Goal: Task Accomplishment & Management: Complete application form

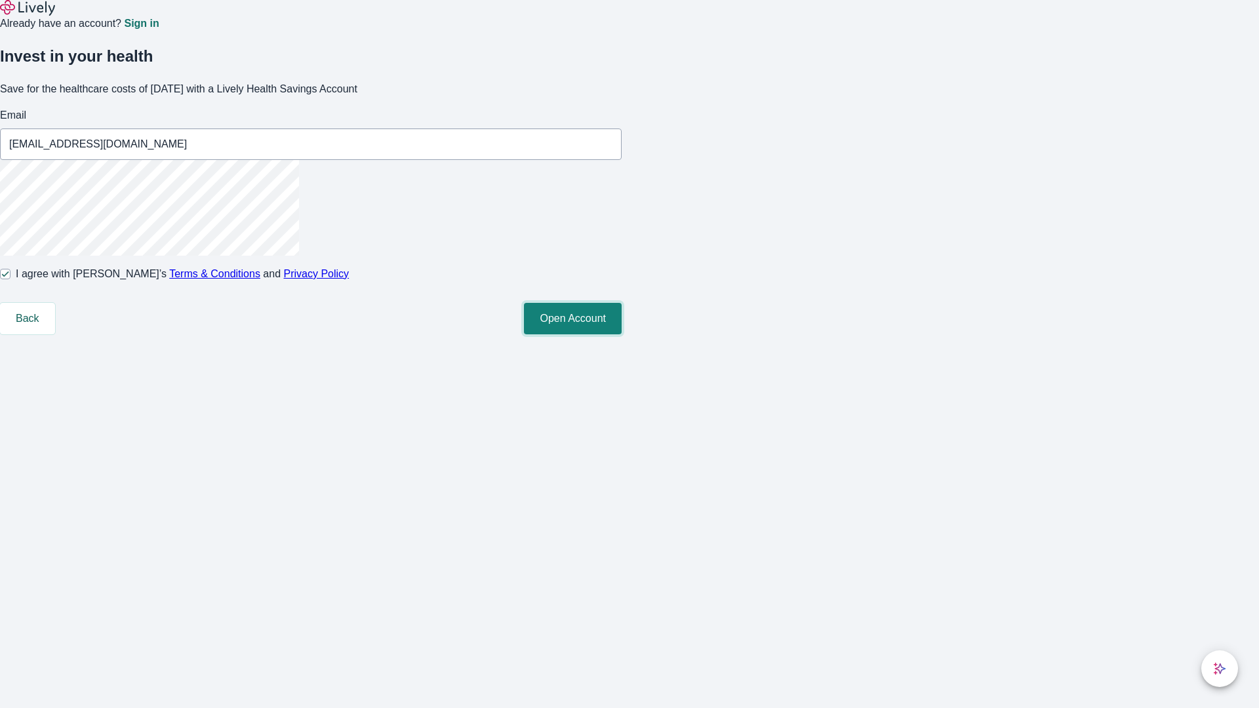
click at [622, 334] on button "Open Account" at bounding box center [573, 318] width 98 height 31
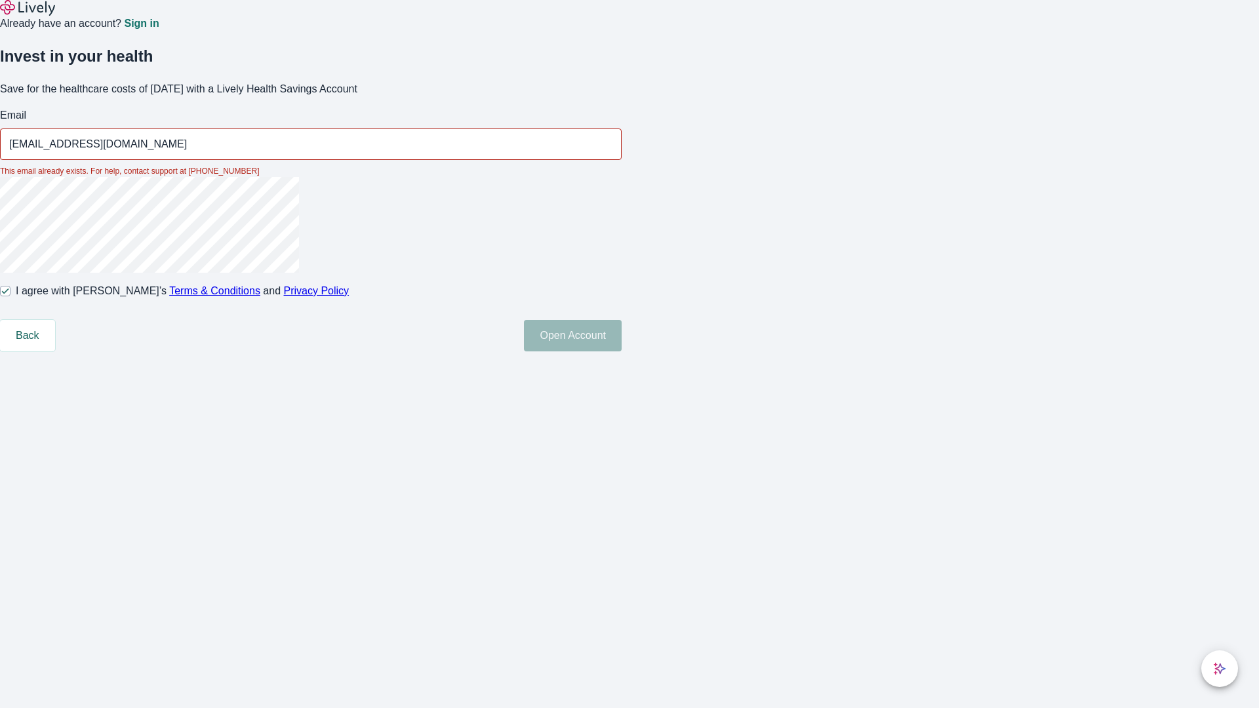
type input "[EMAIL_ADDRESS][DOMAIN_NAME]"
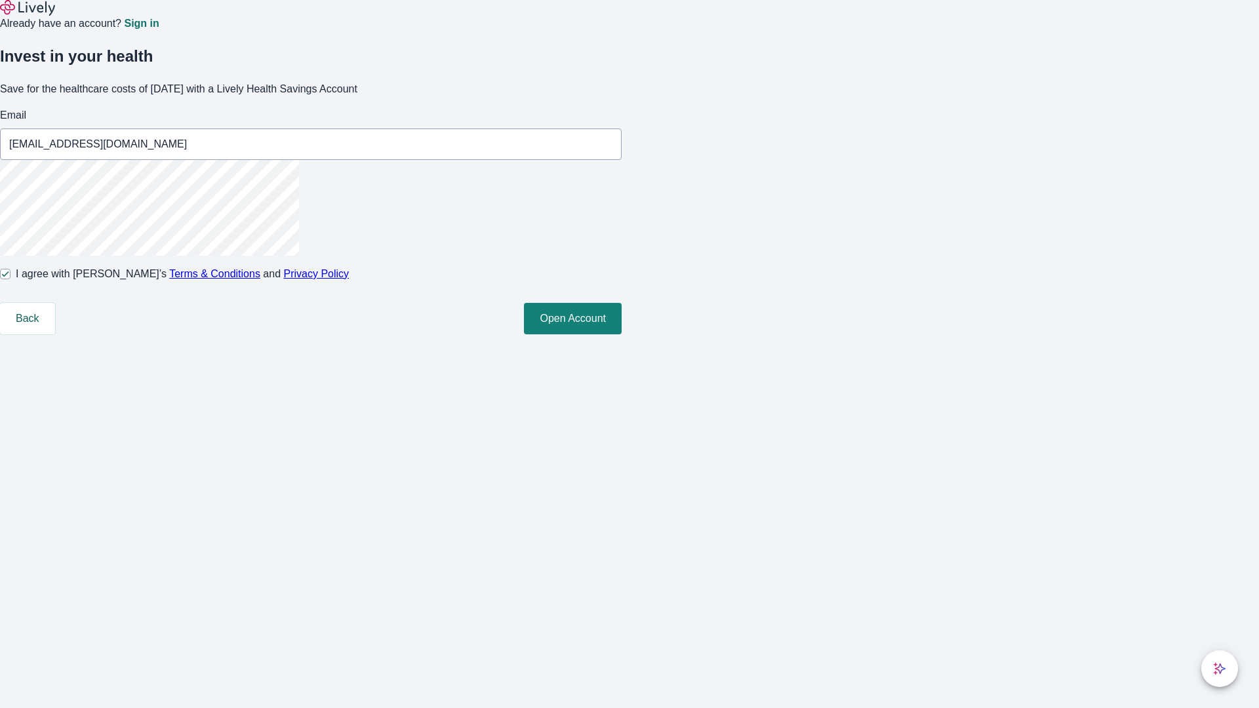
click at [10, 279] on input "I agree with Lively’s Terms & Conditions and Privacy Policy" at bounding box center [5, 274] width 10 height 10
checkbox input "false"
type input "[PERSON_NAME][EMAIL_ADDRESS][DOMAIN_NAME]"
click at [10, 279] on input "I agree with Lively’s Terms & Conditions and Privacy Policy" at bounding box center [5, 274] width 10 height 10
checkbox input "true"
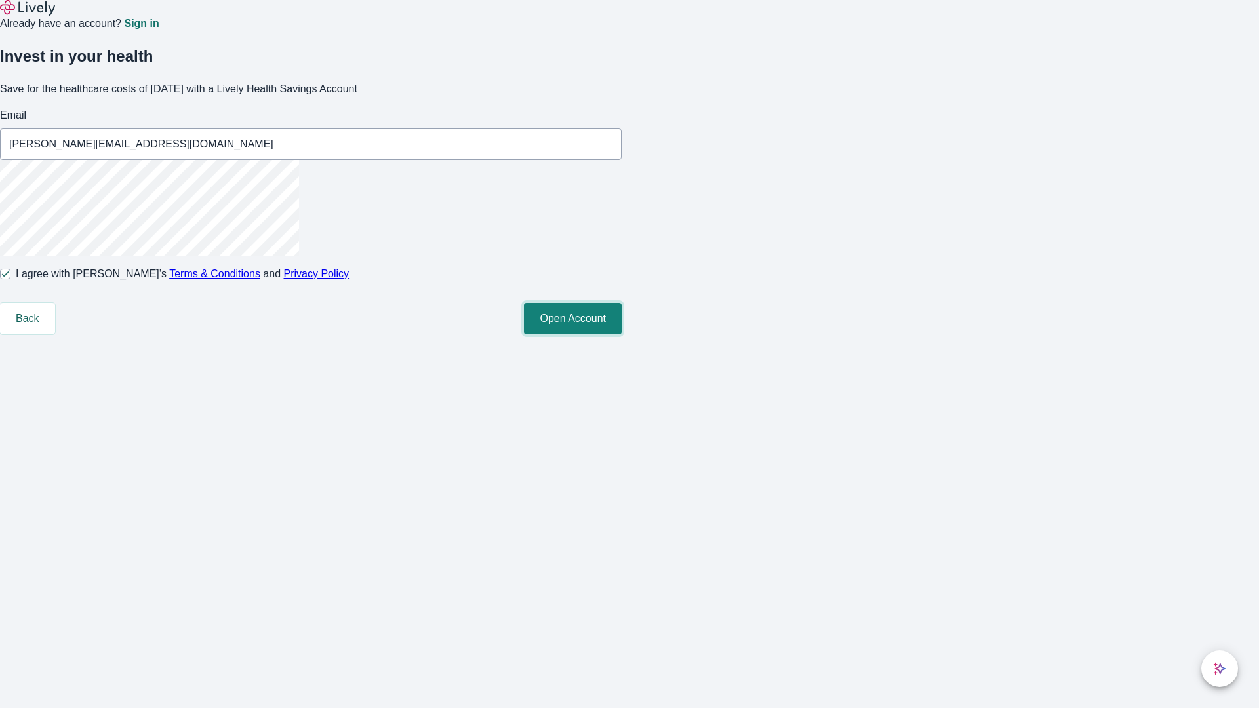
click at [622, 334] on button "Open Account" at bounding box center [573, 318] width 98 height 31
